Goal: Information Seeking & Learning: Understand process/instructions

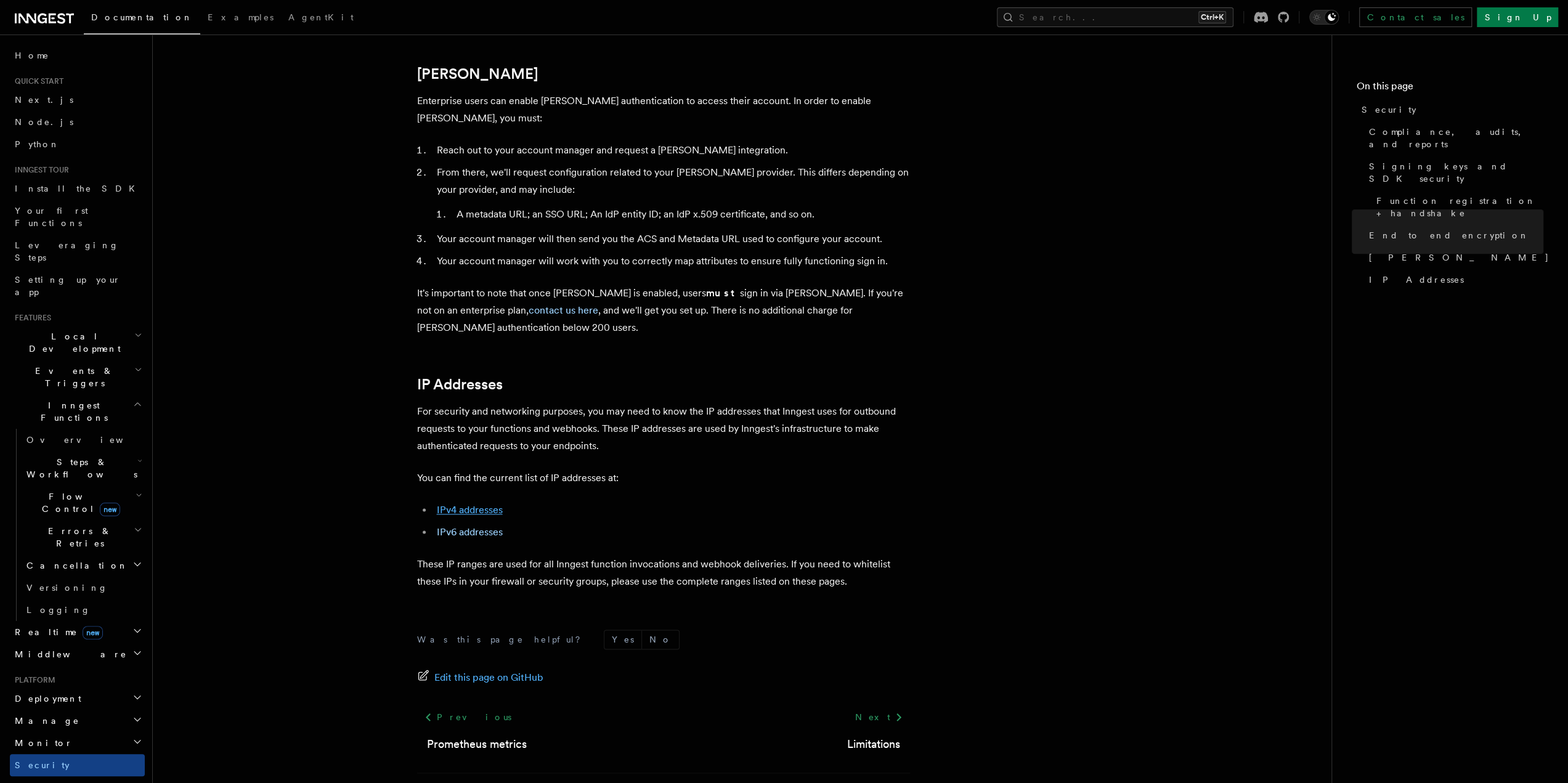
click at [490, 504] on link "IPv4 addresses" at bounding box center [469, 509] width 66 height 12
click at [477, 526] on link "IPv6 addresses" at bounding box center [469, 532] width 66 height 12
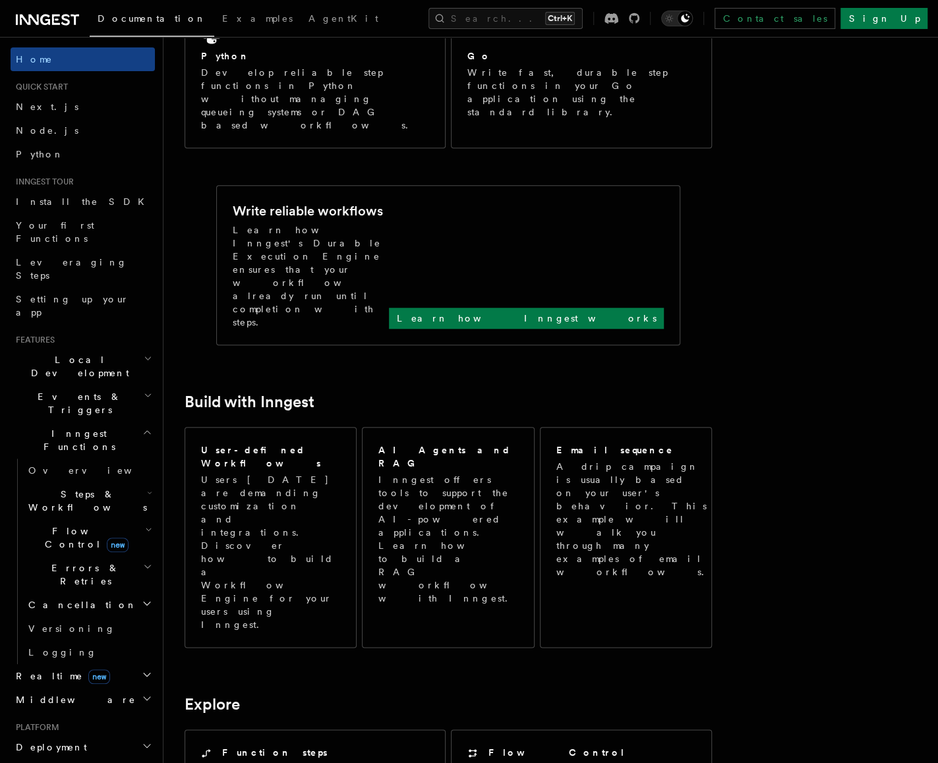
scroll to position [527, 0]
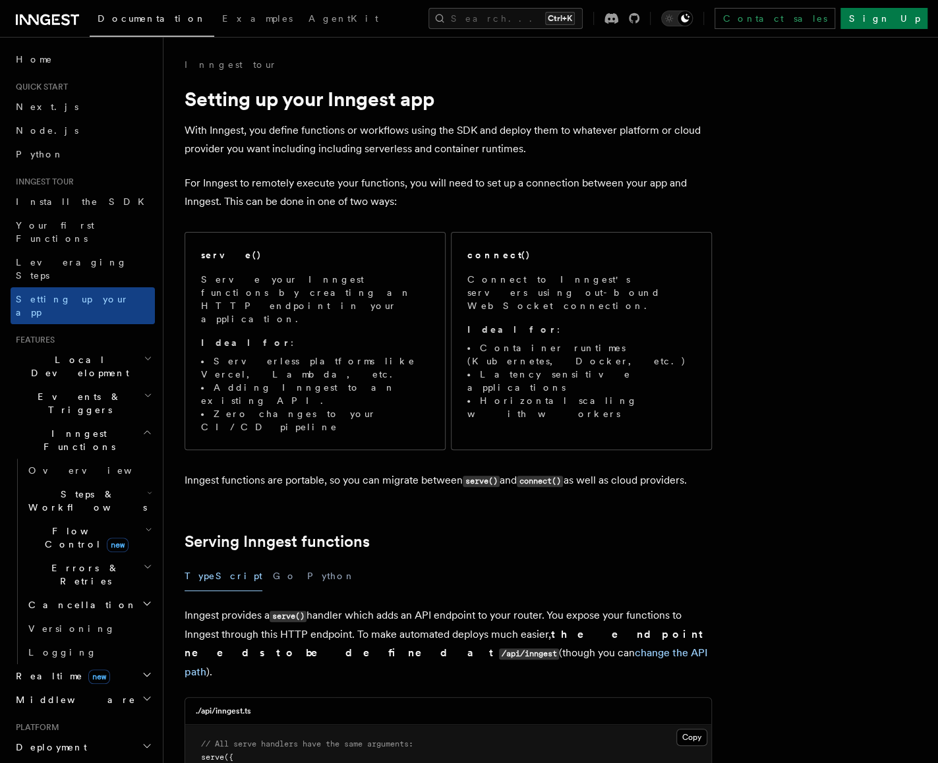
drag, startPoint x: 641, startPoint y: 195, endPoint x: 632, endPoint y: 200, distance: 10.3
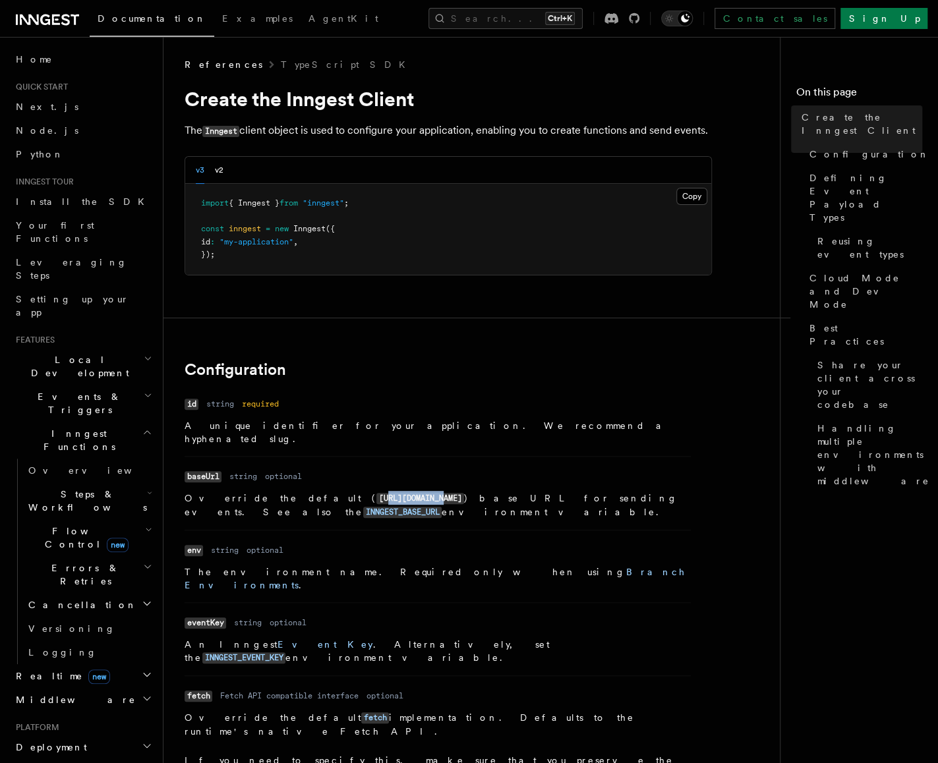
drag, startPoint x: 340, startPoint y: 486, endPoint x: 285, endPoint y: 487, distance: 54.7
click at [376, 493] on code "https://inn.gs/" at bounding box center [420, 498] width 88 height 11
drag, startPoint x: 313, startPoint y: 487, endPoint x: 338, endPoint y: 488, distance: 25.1
click at [376, 493] on code "https://inn.gs/" at bounding box center [420, 498] width 88 height 11
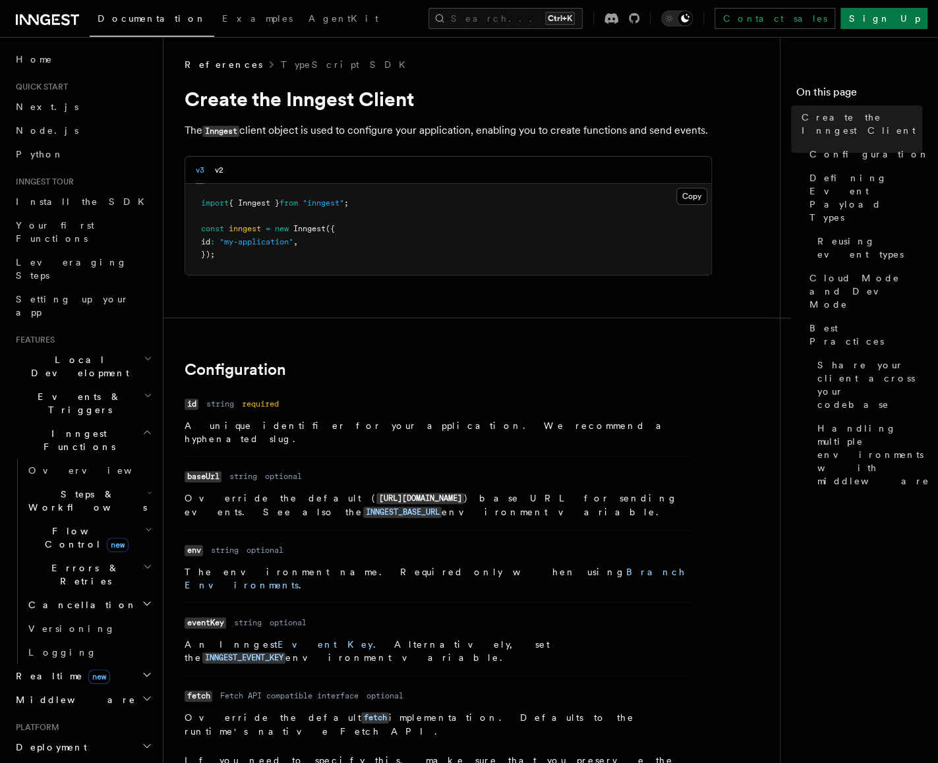
click at [563, 408] on dl "Name id Type string Required required Description A unique identifier for your …" at bounding box center [438, 420] width 506 height 51
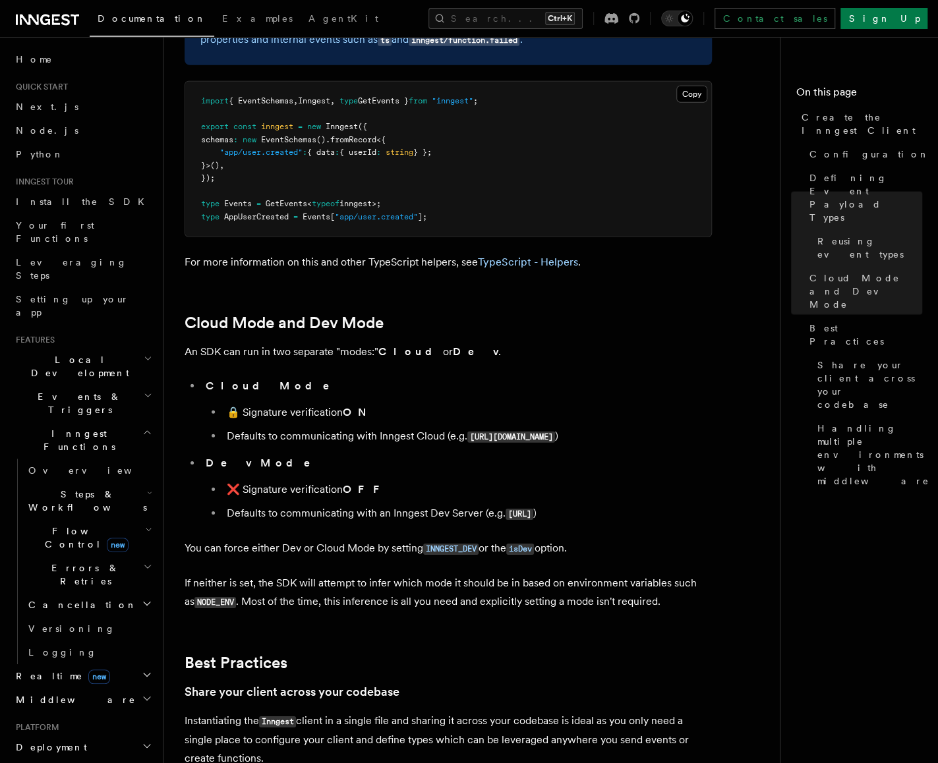
scroll to position [1978, 0]
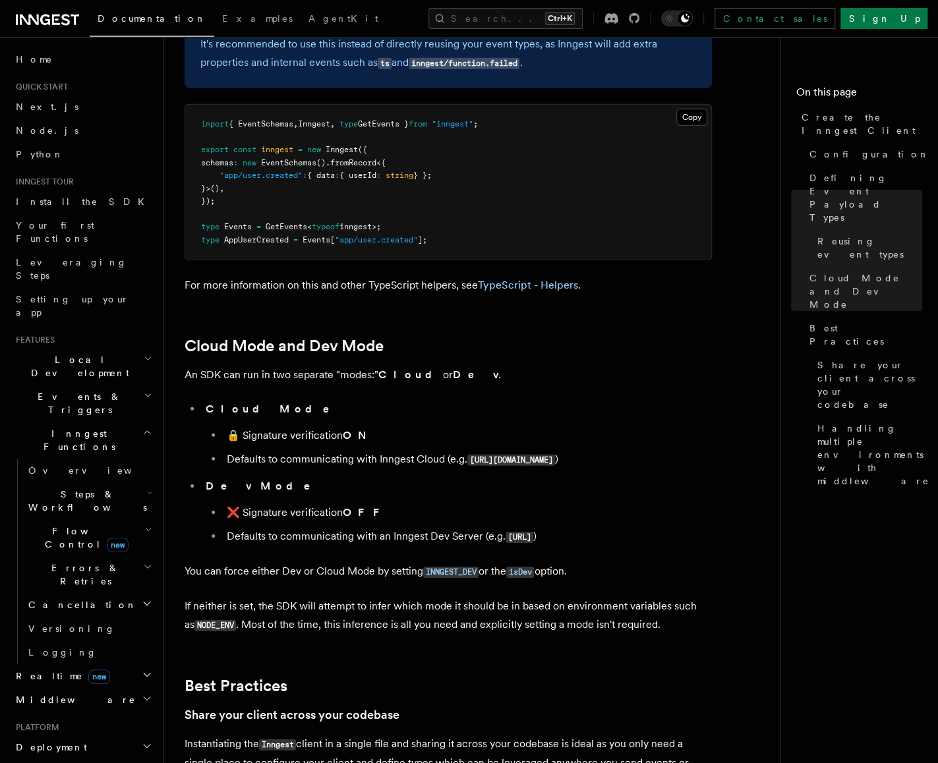
click at [659, 400] on li "Cloud Mode 🔒 Signature verification ON Defaults to communicating with Inngest C…" at bounding box center [457, 434] width 510 height 69
drag, startPoint x: 582, startPoint y: 352, endPoint x: 509, endPoint y: 349, distance: 72.6
click at [509, 455] on code "https://api.inngest.com" at bounding box center [511, 460] width 88 height 11
copy code "api.inngest.com"
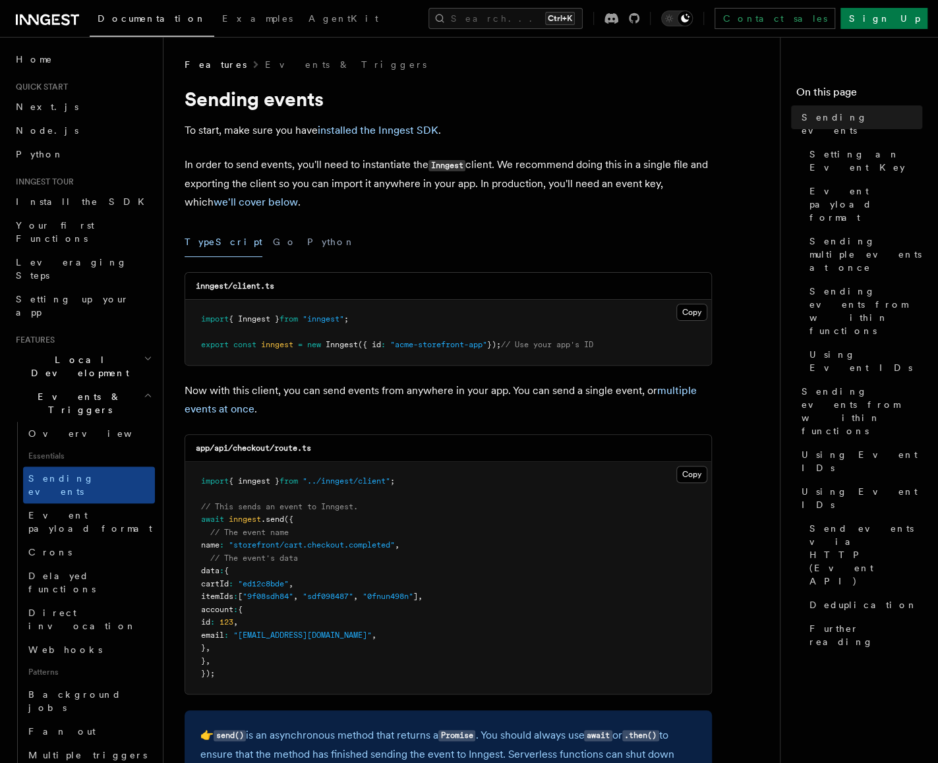
scroll to position [2650, 0]
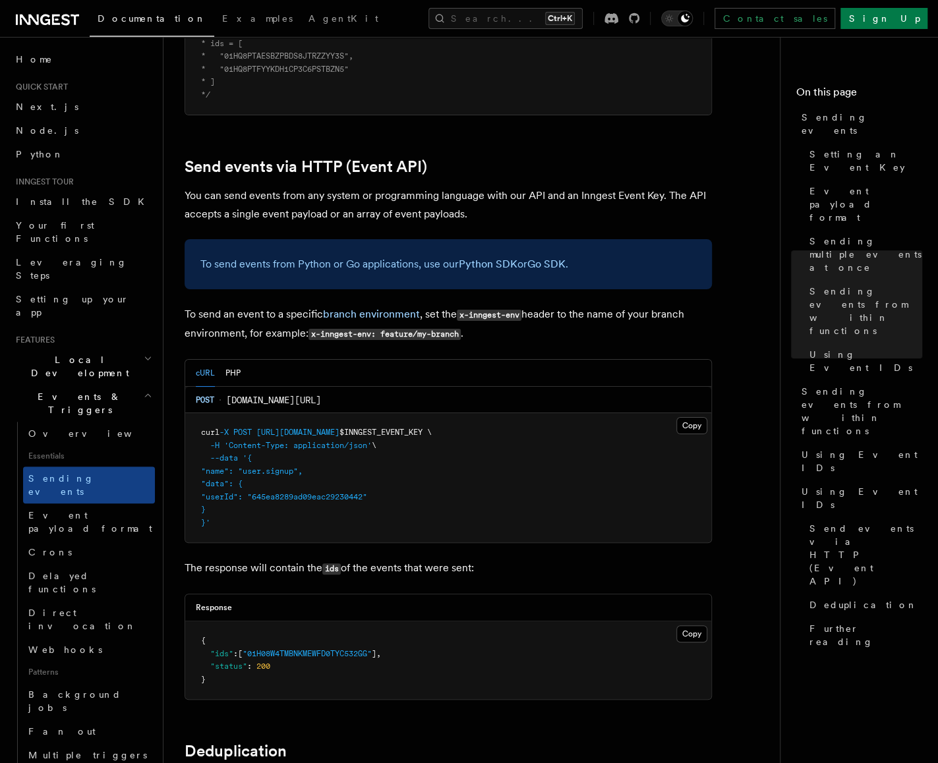
drag, startPoint x: 438, startPoint y: 123, endPoint x: 433, endPoint y: 144, distance: 22.6
